Goal: Share content: Share content

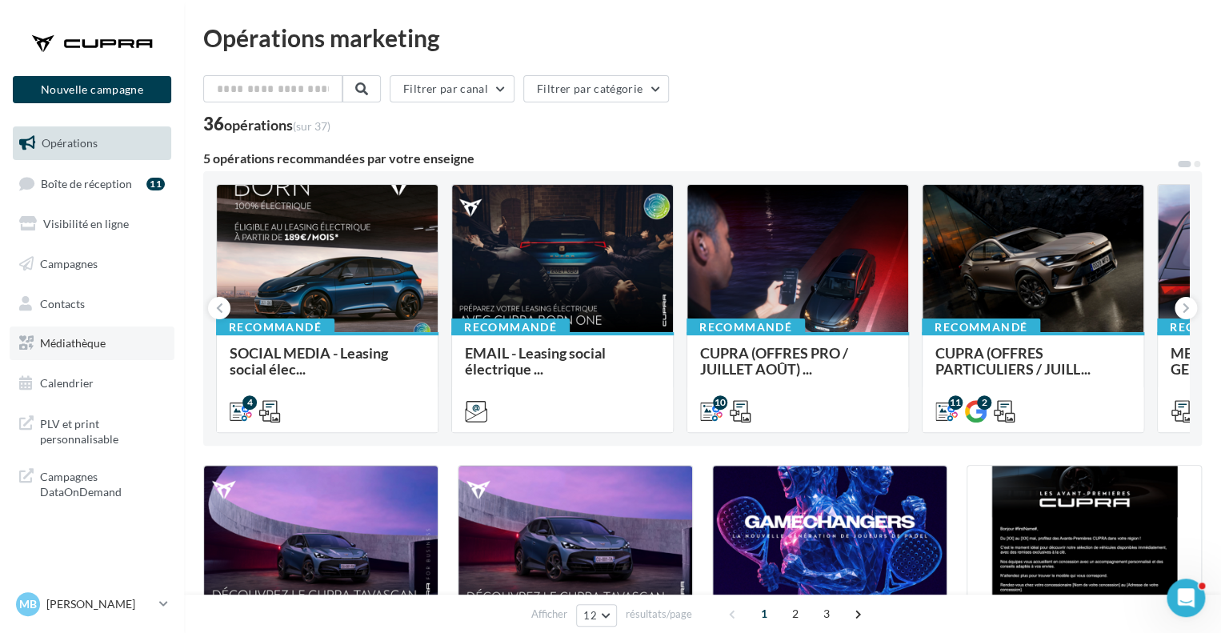
click at [74, 350] on span "Médiathèque" at bounding box center [73, 343] width 66 height 14
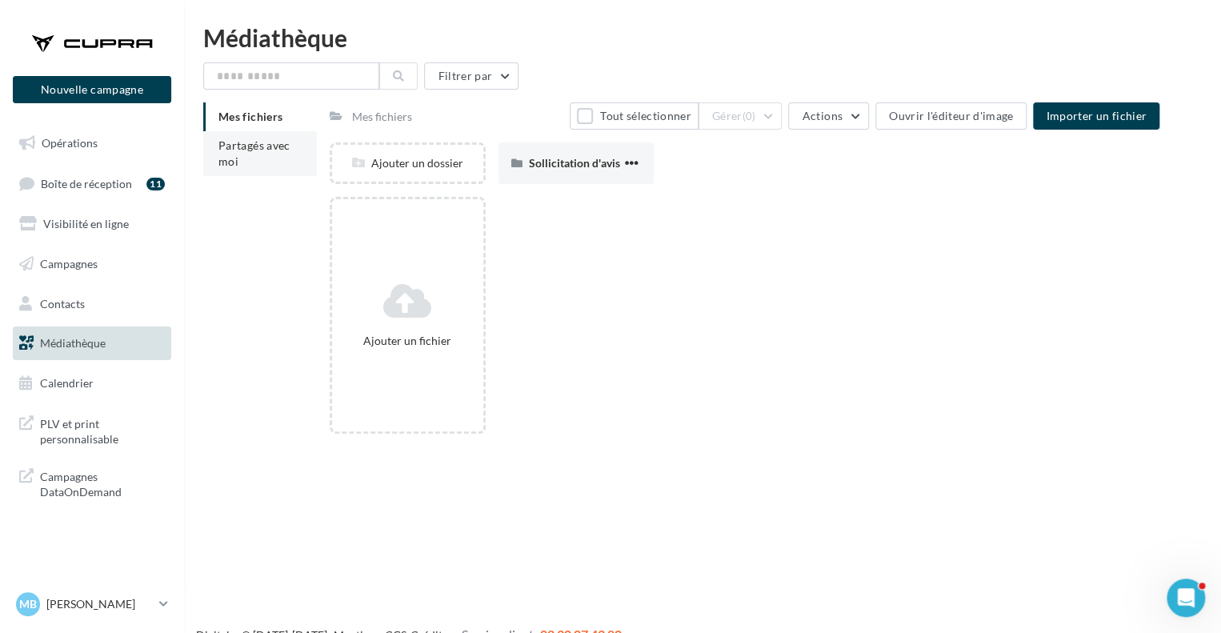
click at [222, 162] on span "Partagés avec moi" at bounding box center [255, 153] width 72 height 30
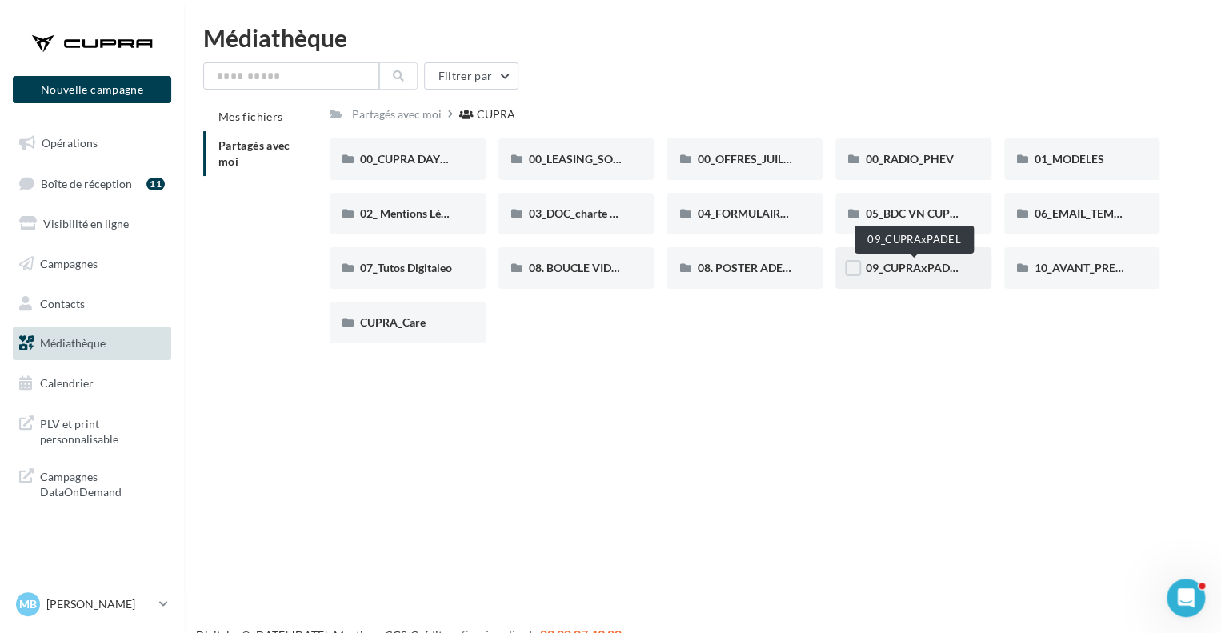
click at [918, 275] on span "09_CUPRAxPADEL" at bounding box center [914, 268] width 96 height 14
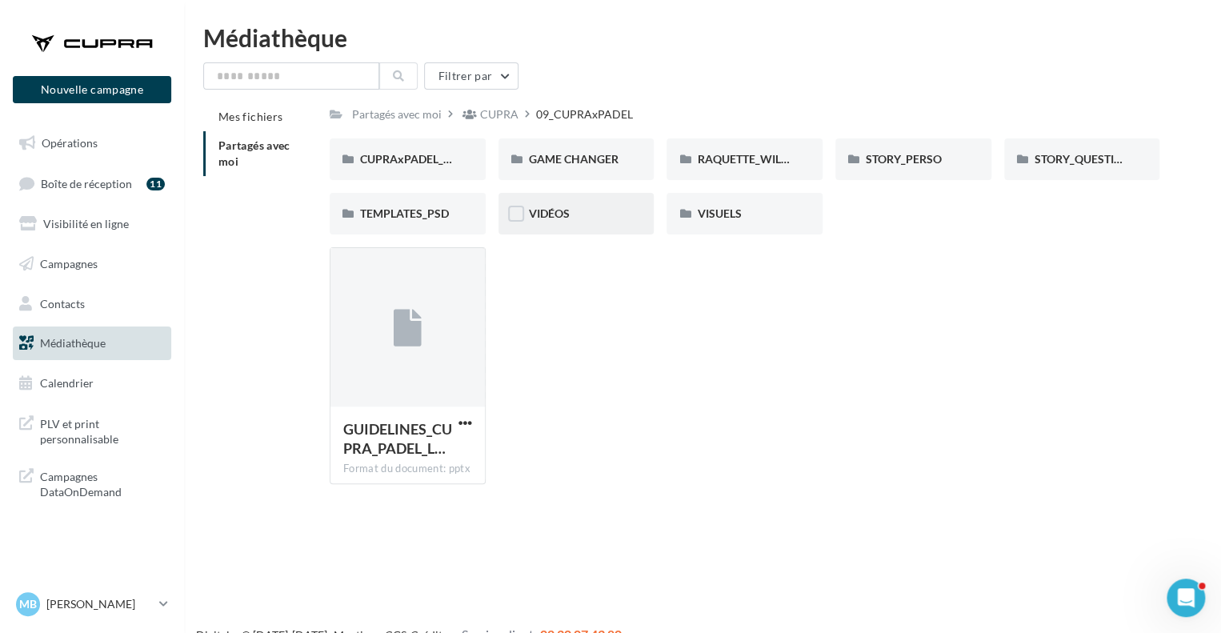
click at [589, 217] on div "VIDÉOS" at bounding box center [576, 214] width 95 height 16
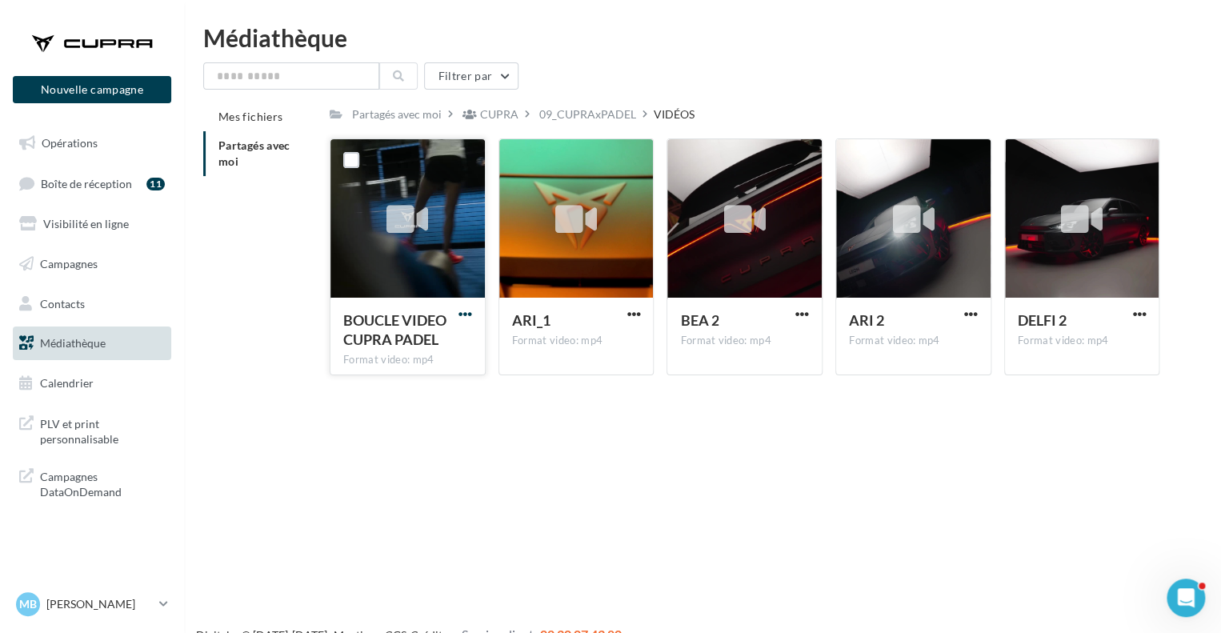
click at [468, 310] on span "button" at bounding box center [466, 314] width 14 height 14
click at [376, 403] on button "Copier l'URL" at bounding box center [395, 388] width 160 height 42
